Goal: Information Seeking & Learning: Learn about a topic

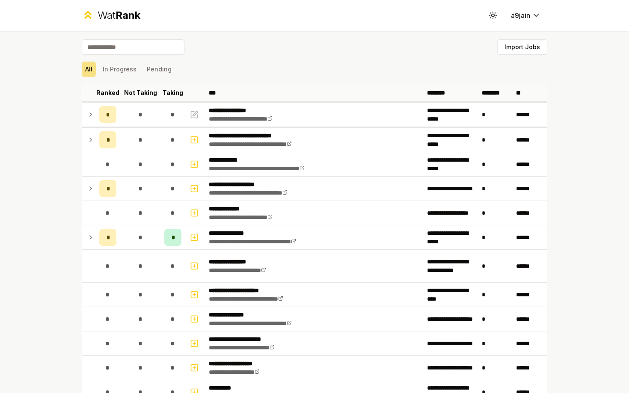
scroll to position [1060, 0]
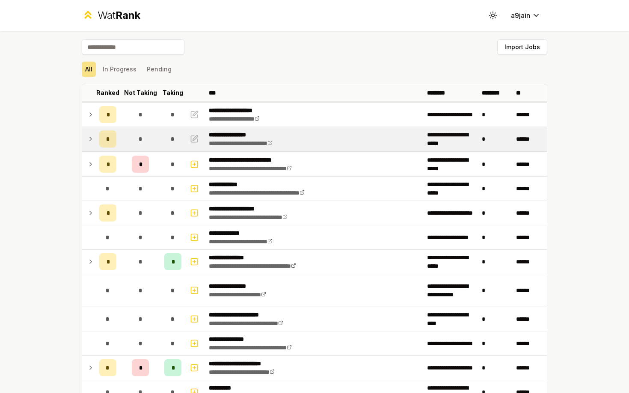
click at [95, 139] on td at bounding box center [89, 139] width 14 height 24
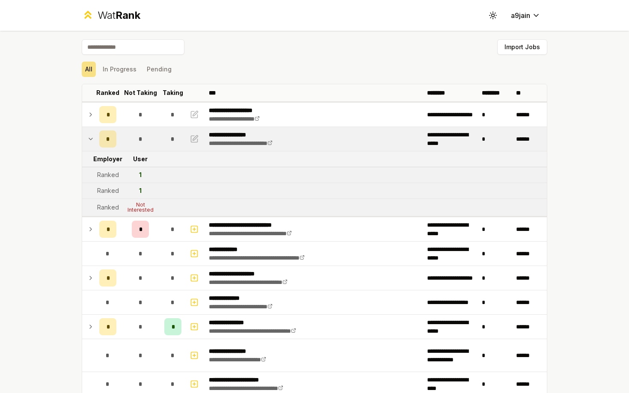
click at [95, 139] on td at bounding box center [89, 139] width 14 height 24
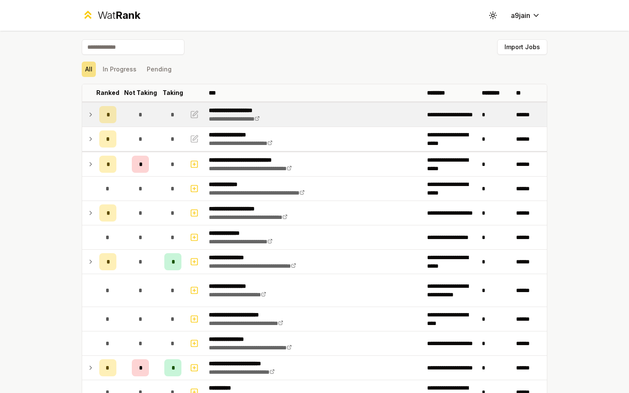
click at [95, 119] on td at bounding box center [89, 115] width 14 height 24
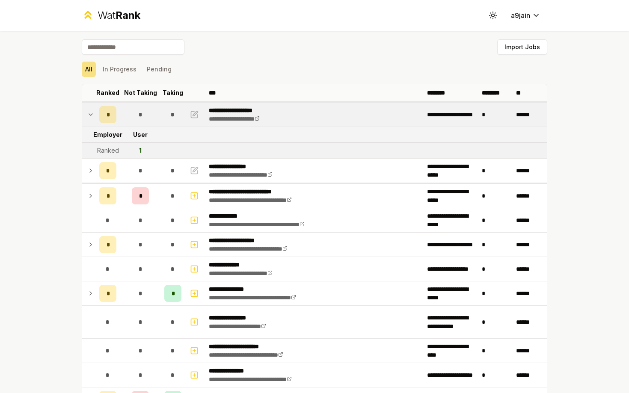
click at [95, 119] on td at bounding box center [89, 115] width 14 height 24
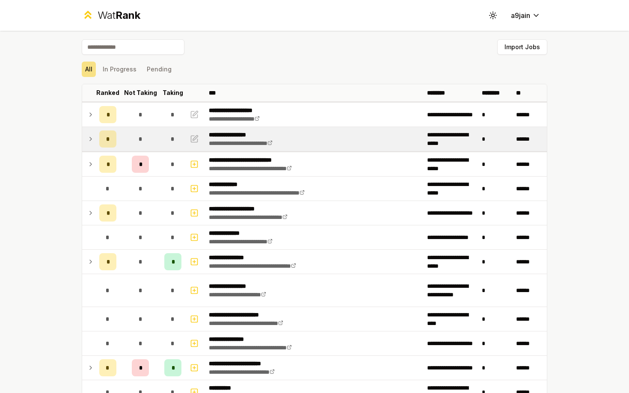
click at [88, 138] on icon at bounding box center [90, 139] width 7 height 10
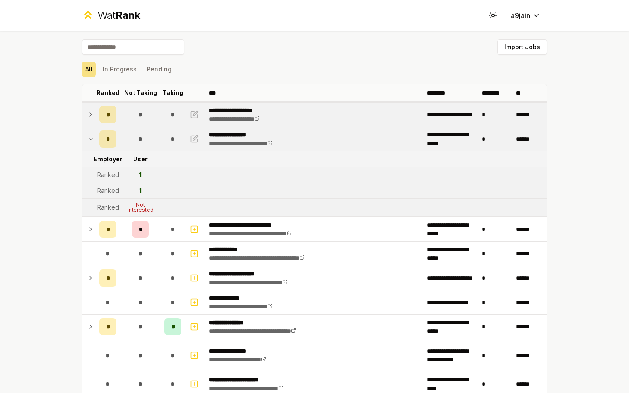
click at [89, 117] on icon at bounding box center [90, 115] width 7 height 10
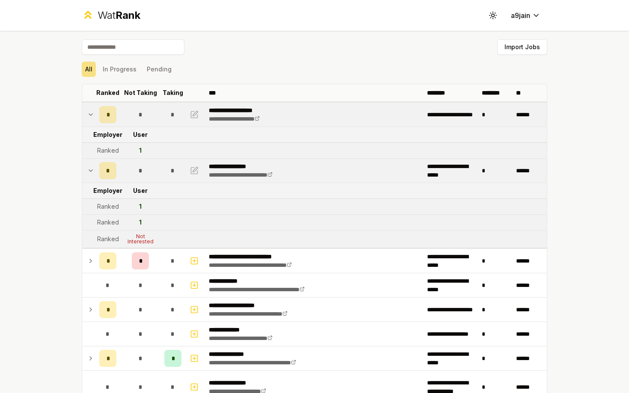
click at [89, 117] on icon at bounding box center [90, 115] width 7 height 10
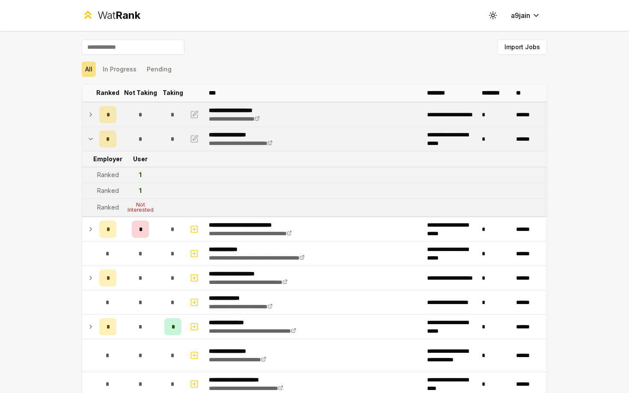
click at [89, 132] on td at bounding box center [89, 139] width 14 height 24
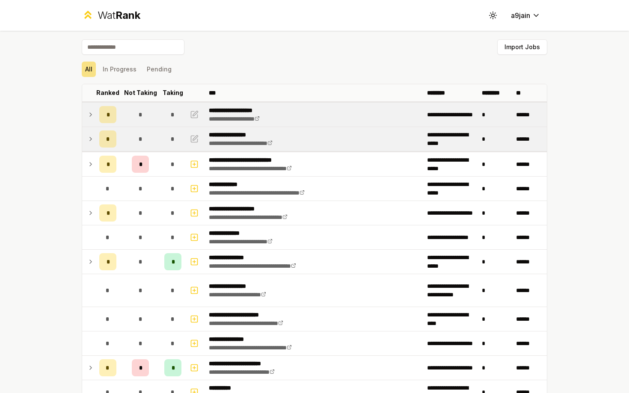
click at [89, 132] on td at bounding box center [89, 139] width 14 height 24
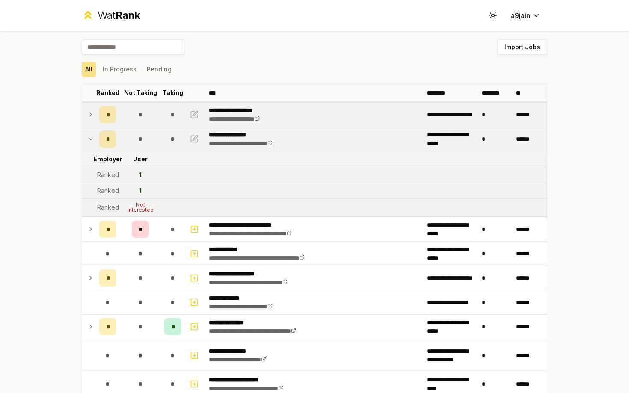
click at [89, 132] on td at bounding box center [89, 139] width 14 height 24
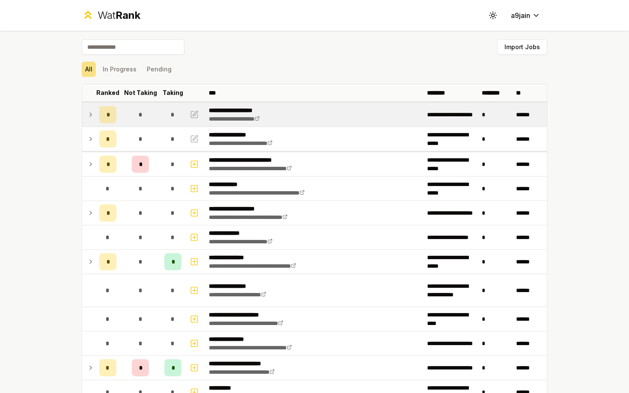
click at [94, 111] on icon at bounding box center [90, 115] width 7 height 10
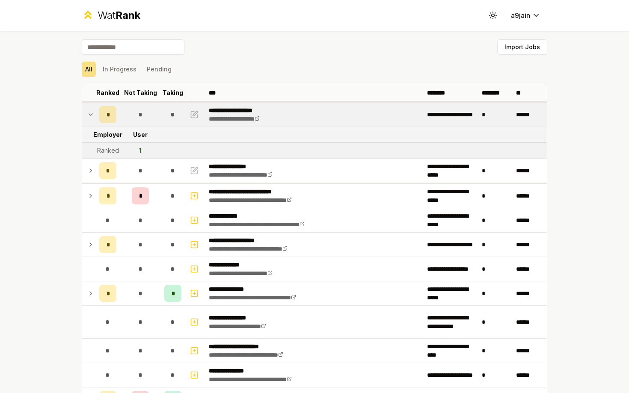
click at [94, 111] on icon at bounding box center [90, 115] width 7 height 10
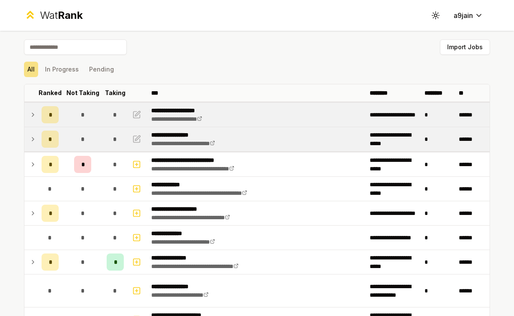
click at [38, 135] on td "*" at bounding box center [50, 139] width 24 height 24
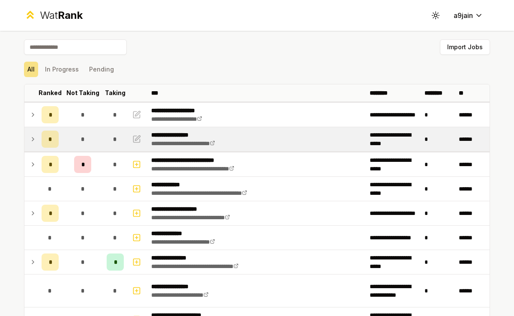
click at [35, 142] on icon at bounding box center [33, 139] width 7 height 10
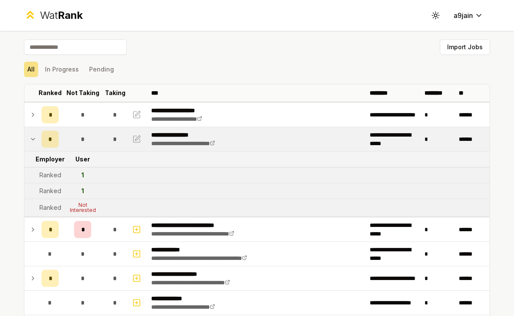
click at [35, 142] on icon at bounding box center [33, 139] width 7 height 10
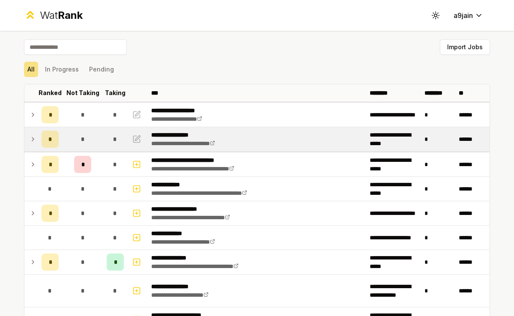
click at [36, 137] on td at bounding box center [31, 139] width 14 height 24
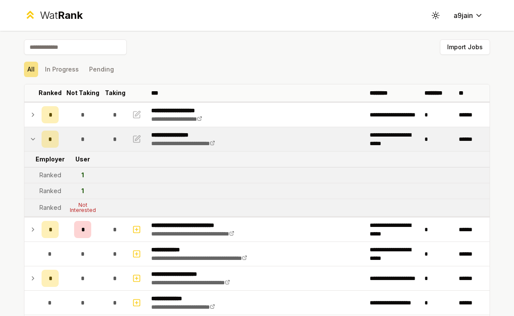
click at [36, 137] on td at bounding box center [31, 139] width 14 height 24
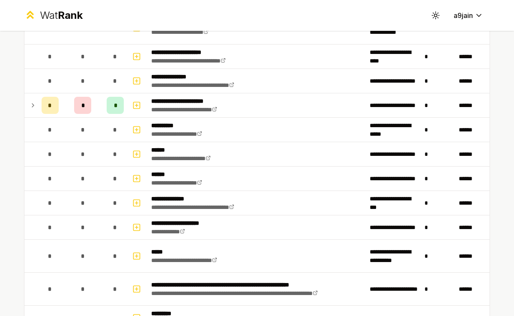
scroll to position [323, 0]
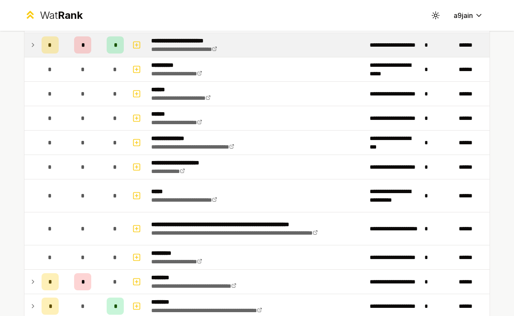
click at [40, 45] on td "*" at bounding box center [50, 45] width 24 height 24
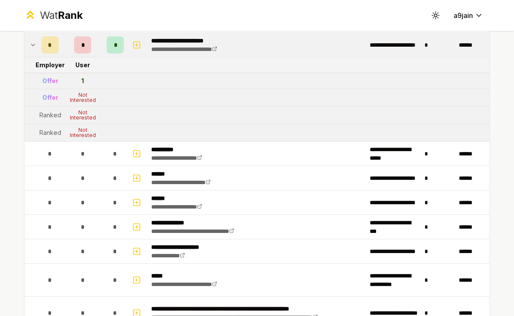
click at [40, 45] on td "*" at bounding box center [50, 45] width 24 height 24
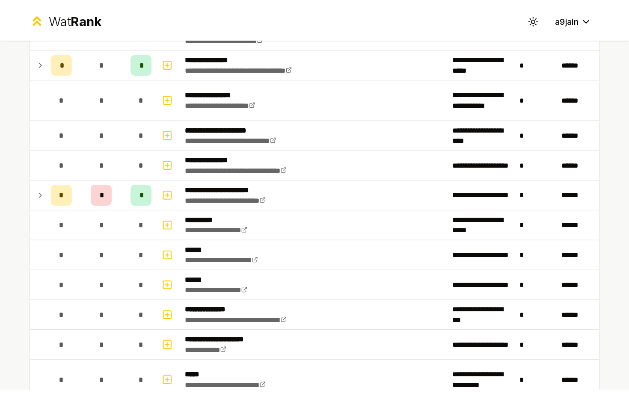
scroll to position [0, 0]
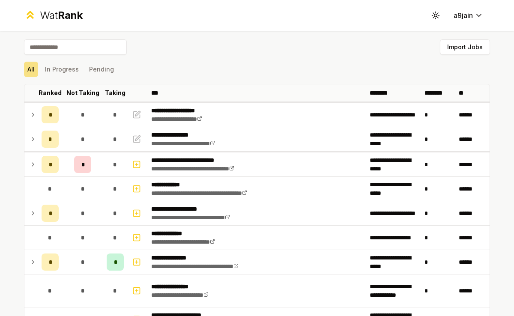
click at [31, 143] on icon at bounding box center [33, 139] width 7 height 10
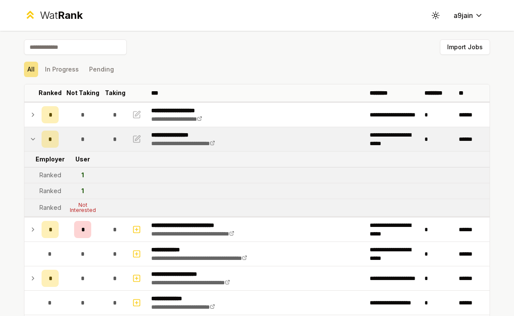
click at [30, 143] on icon at bounding box center [33, 139] width 7 height 10
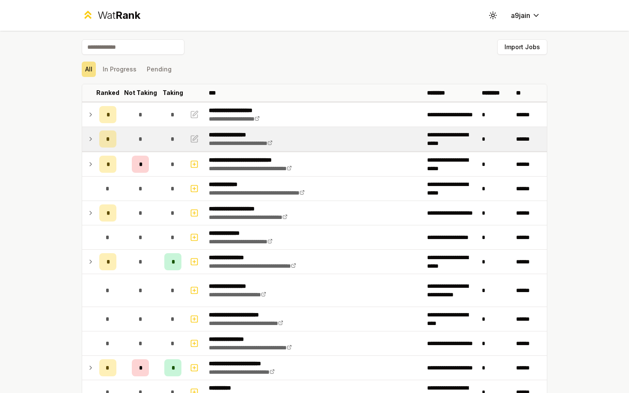
click at [96, 139] on td "*" at bounding box center [108, 139] width 24 height 24
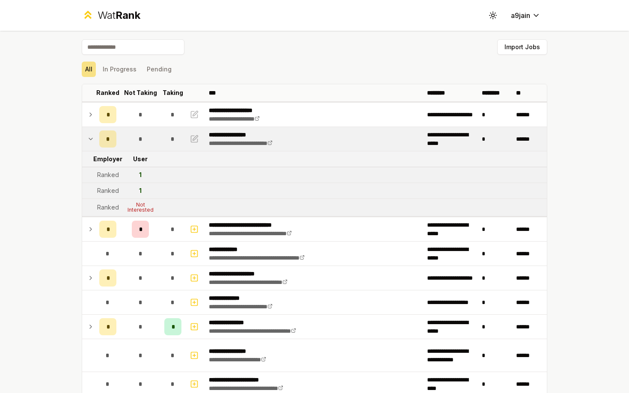
click at [96, 141] on td "*" at bounding box center [108, 139] width 24 height 24
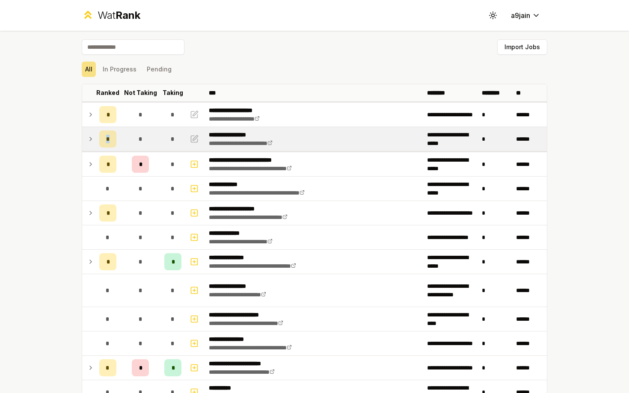
click at [96, 141] on td "*" at bounding box center [108, 139] width 24 height 24
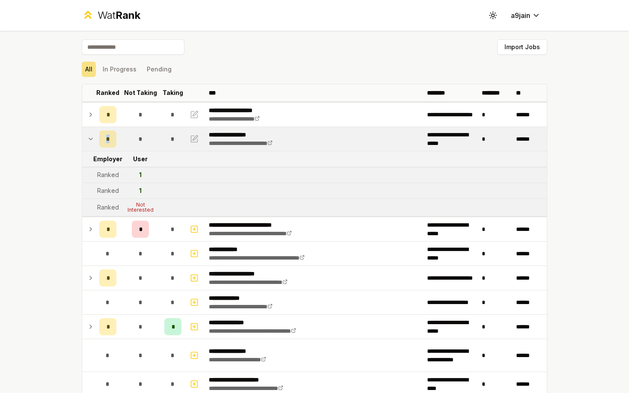
click at [96, 141] on td "*" at bounding box center [108, 139] width 24 height 24
